Goal: Task Accomplishment & Management: Use online tool/utility

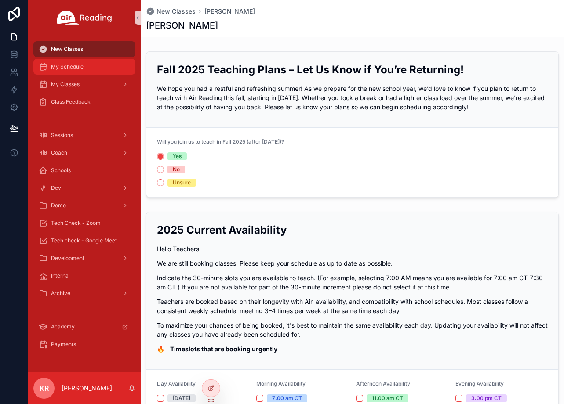
click at [87, 68] on div "My Schedule" at bounding box center [84, 67] width 91 height 14
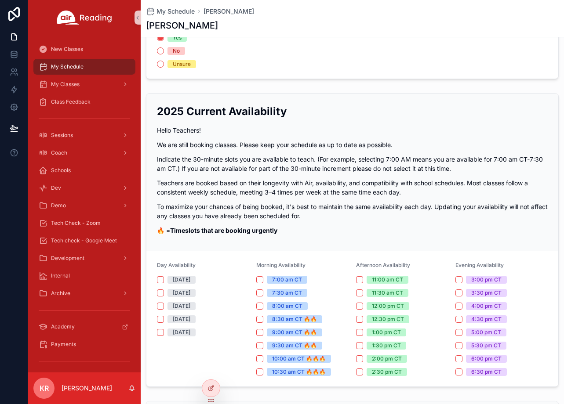
scroll to position [132, 0]
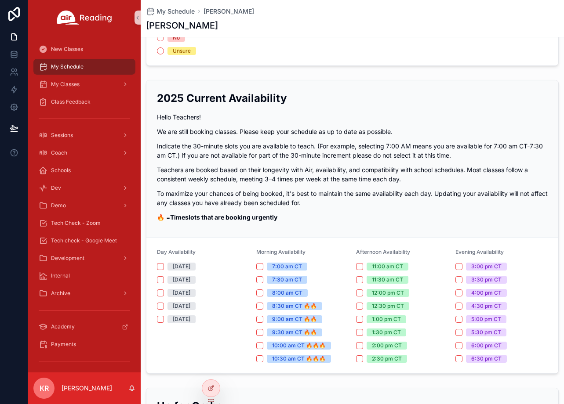
click at [380, 178] on p "Teachers are booked based on their longevity with Air, availability, and compat…" at bounding box center [352, 174] width 391 height 18
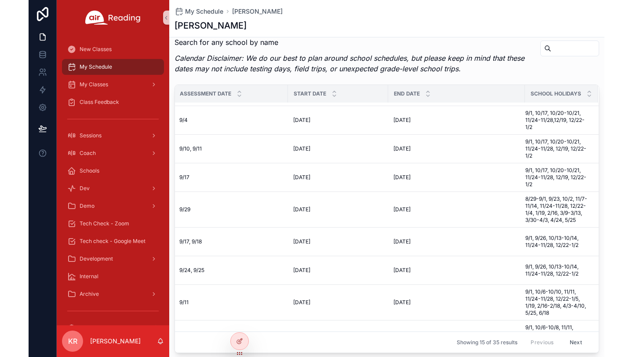
scroll to position [176, 172]
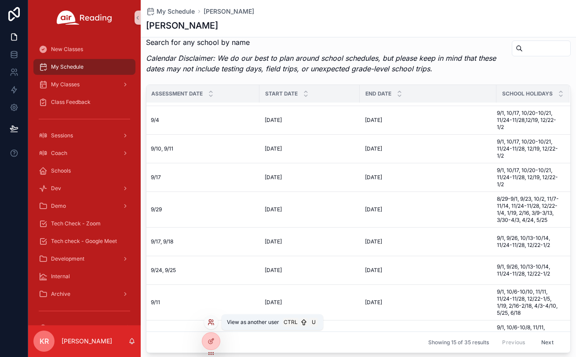
click at [211, 322] on icon at bounding box center [211, 321] width 7 height 7
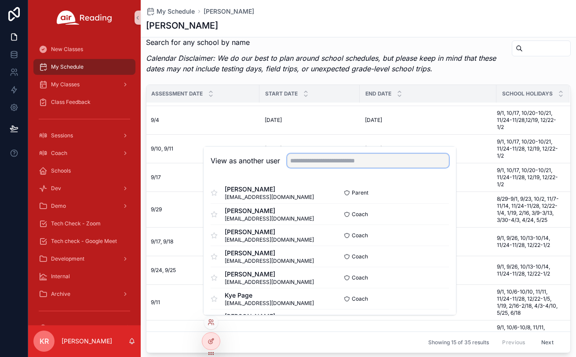
click at [319, 161] on input "text" at bounding box center [368, 160] width 162 height 14
type input "***"
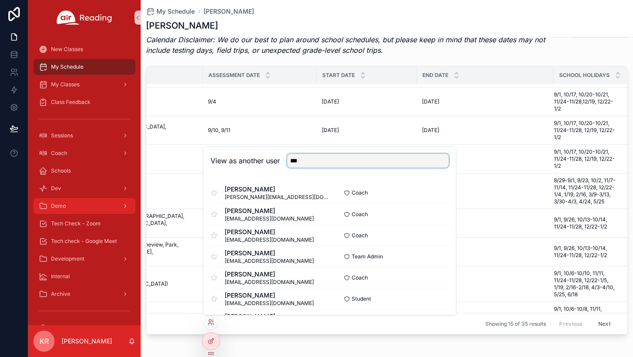
scroll to position [645, 0]
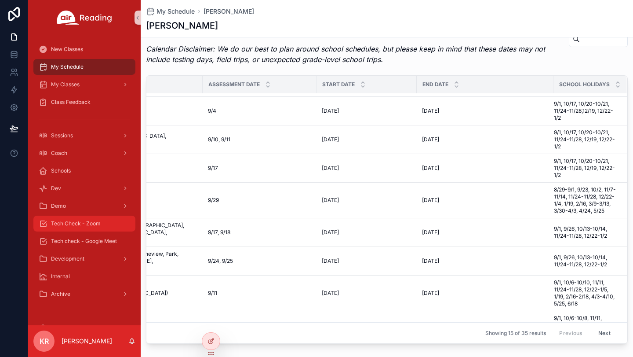
click at [90, 223] on span "Tech Check - Zoom" at bounding box center [76, 223] width 50 height 7
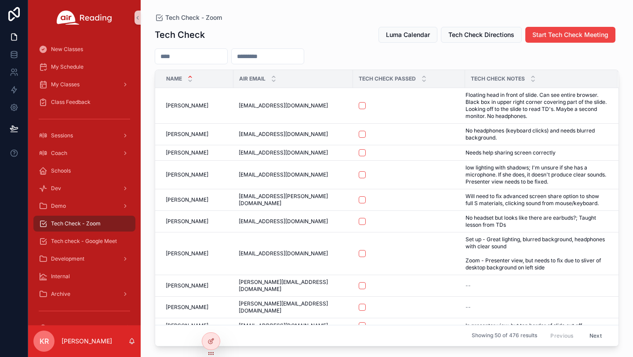
click at [215, 55] on input "scrollable content" at bounding box center [191, 56] width 72 height 12
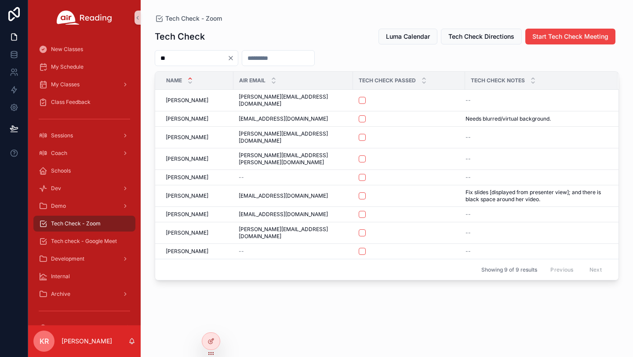
type input "*"
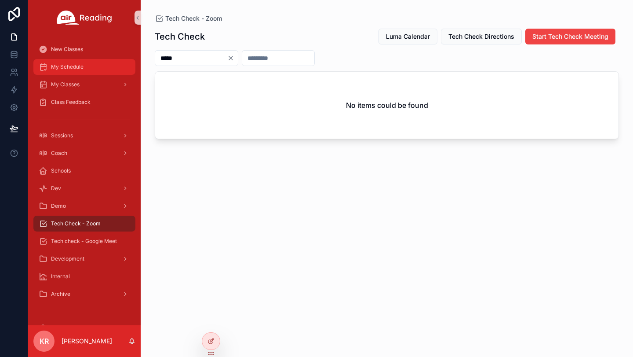
type input "*****"
click at [64, 69] on span "My Schedule" at bounding box center [67, 66] width 33 height 7
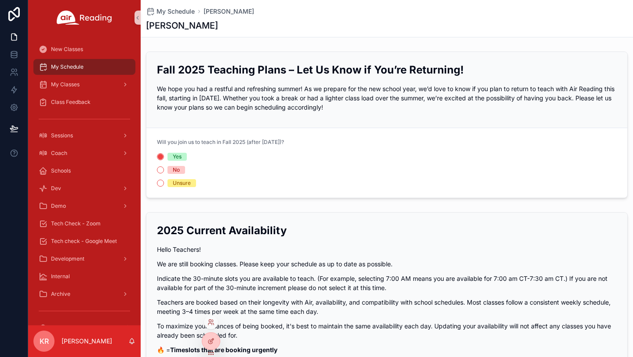
click at [210, 326] on div at bounding box center [211, 322] width 14 height 14
click at [209, 322] on icon at bounding box center [211, 321] width 7 height 7
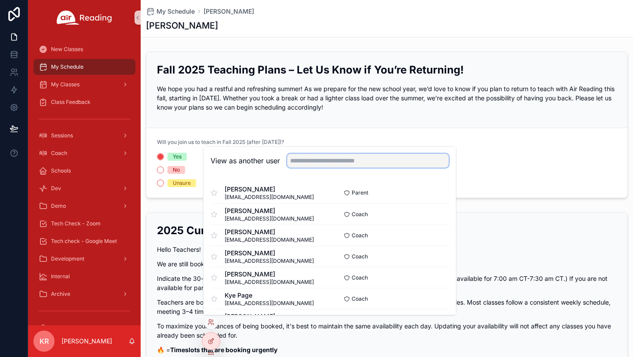
click at [337, 155] on input "text" at bounding box center [368, 160] width 162 height 14
type input "***"
click at [427, 196] on button "Select" at bounding box center [437, 192] width 23 height 13
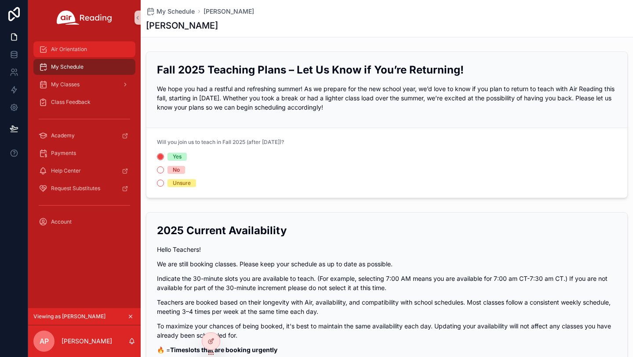
click at [73, 50] on span "Air Orientation" at bounding box center [69, 49] width 36 height 7
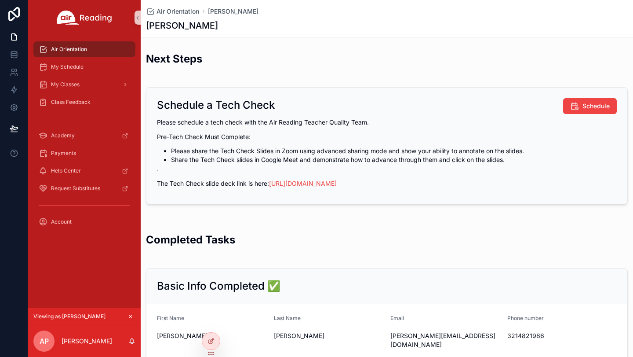
click at [131, 316] on icon "scrollable content" at bounding box center [130, 316] width 6 height 6
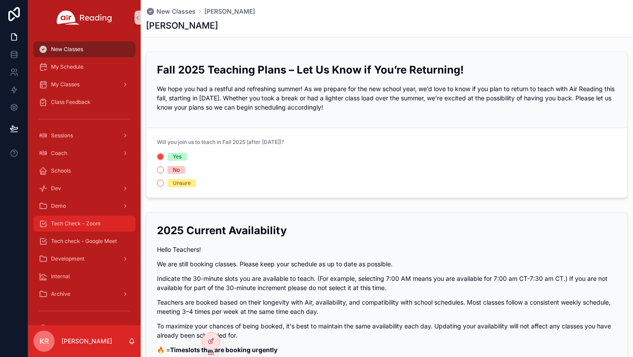
click at [99, 226] on span "Tech Check - Zoom" at bounding box center [76, 223] width 50 height 7
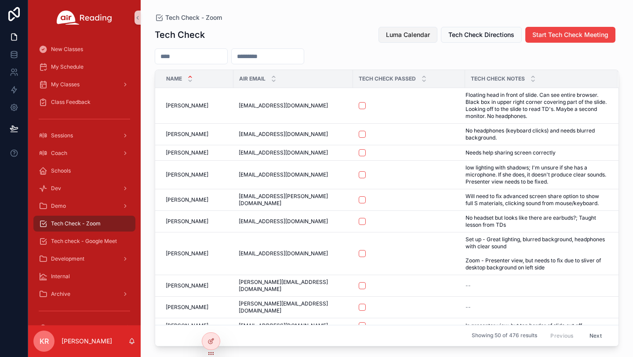
click at [412, 39] on button "Luma Calendar" at bounding box center [408, 35] width 59 height 16
click at [403, 38] on span "Luma Calendar" at bounding box center [408, 34] width 44 height 9
click at [538, 33] on span "Start Tech Check Meeting" at bounding box center [570, 34] width 76 height 9
click at [561, 36] on span "Start Tech Check Meeting" at bounding box center [570, 34] width 76 height 9
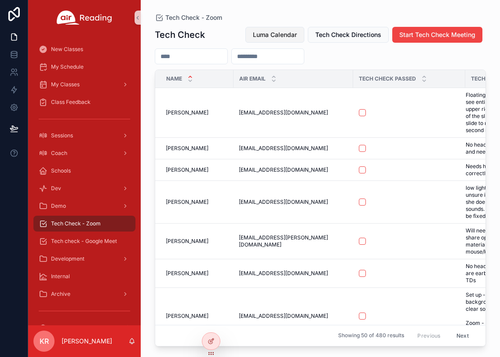
click at [280, 35] on span "Luma Calendar" at bounding box center [275, 34] width 44 height 9
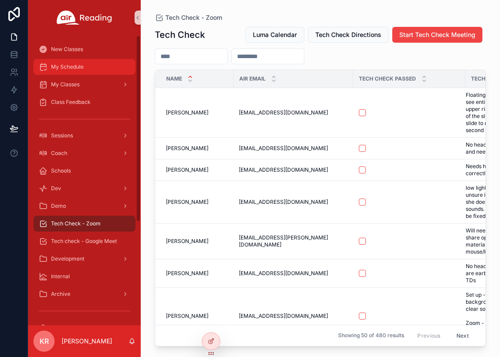
click at [69, 70] on div "My Schedule" at bounding box center [84, 67] width 91 height 14
